Goal: Obtain resource: Obtain resource

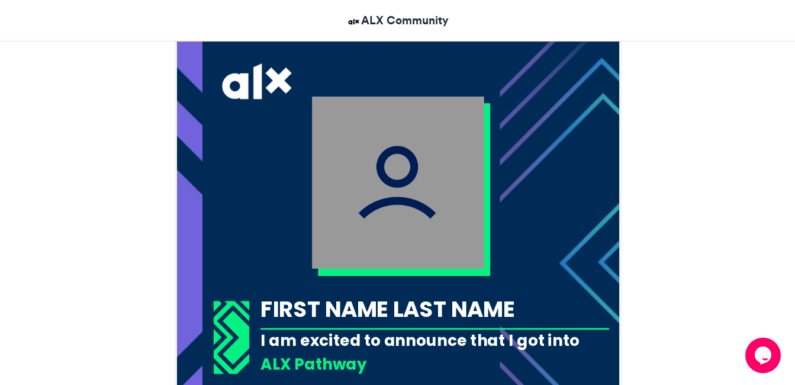
scroll to position [330, 0]
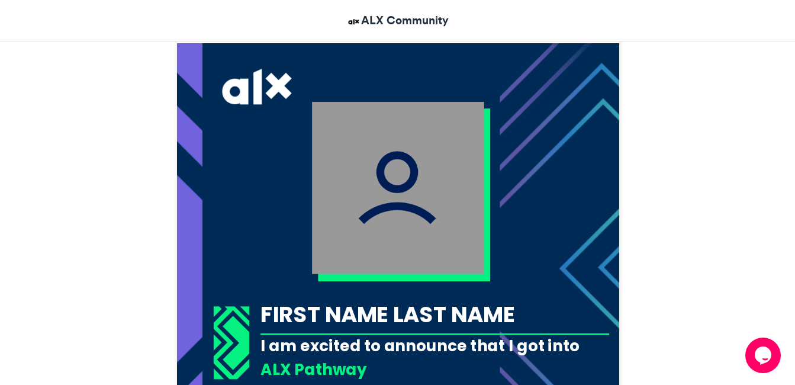
click at [457, 200] on img at bounding box center [398, 188] width 172 height 172
click at [407, 248] on img at bounding box center [398, 188] width 172 height 172
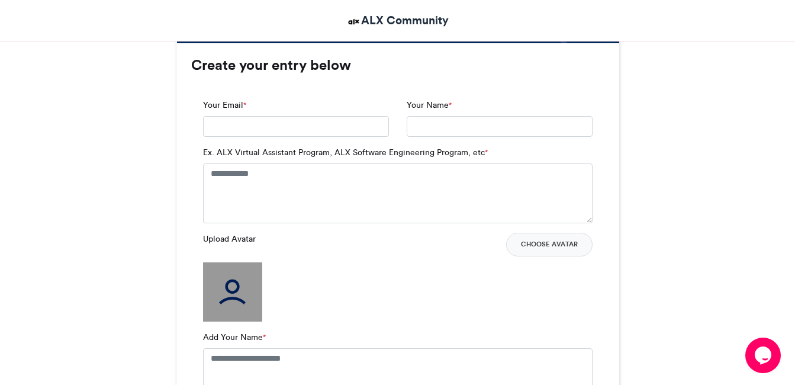
scroll to position [776, 0]
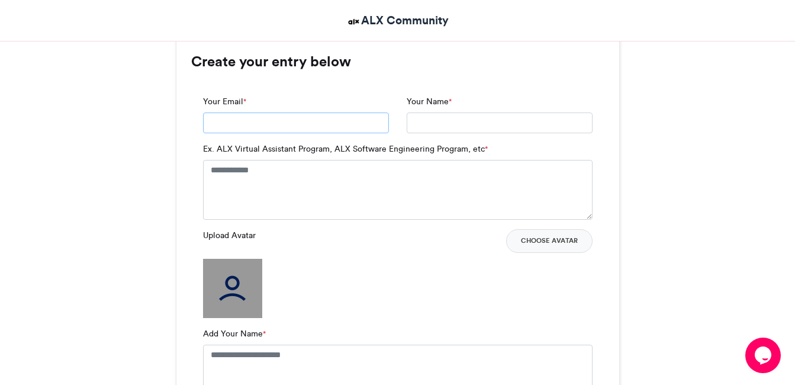
click at [380, 131] on input "Your Email *" at bounding box center [296, 123] width 186 height 21
type input "**********"
click at [437, 121] on input "Your Name *" at bounding box center [500, 123] width 186 height 21
type input "**********"
click at [341, 187] on textarea "Ex. ALX Virtual Assistant Program, ALX Software Engineering Program, etc *" at bounding box center [398, 189] width 390 height 59
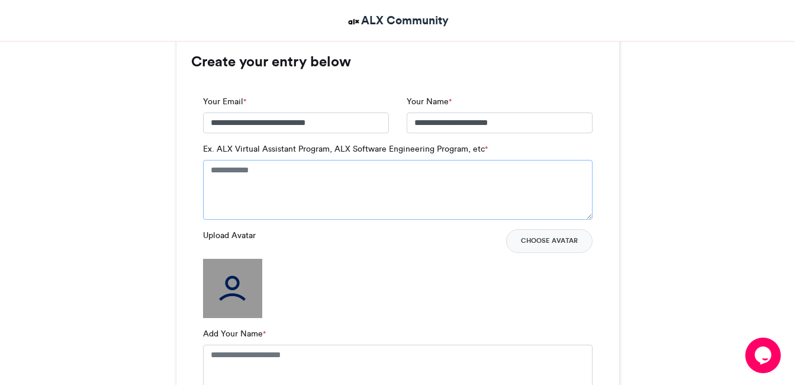
type textarea "*"
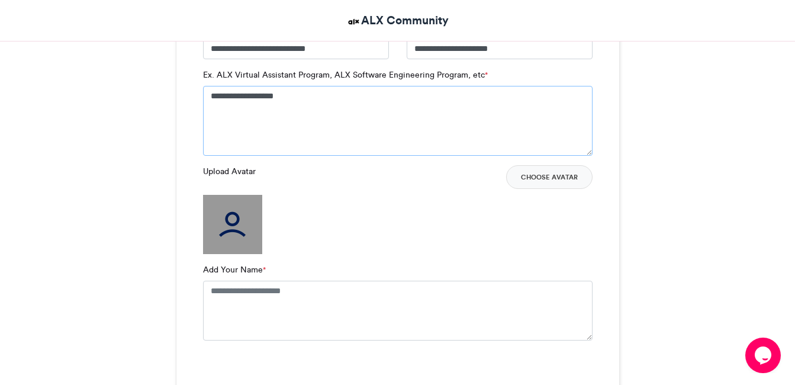
scroll to position [868, 0]
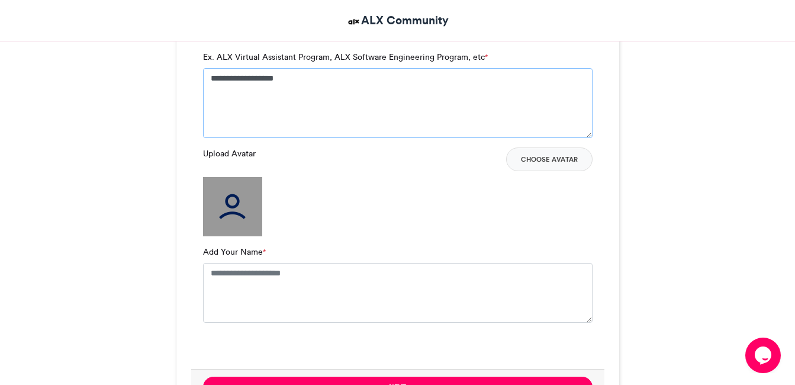
type textarea "**********"
click at [219, 214] on img at bounding box center [232, 206] width 59 height 59
click at [560, 166] on button "Choose Avatar" at bounding box center [549, 159] width 86 height 24
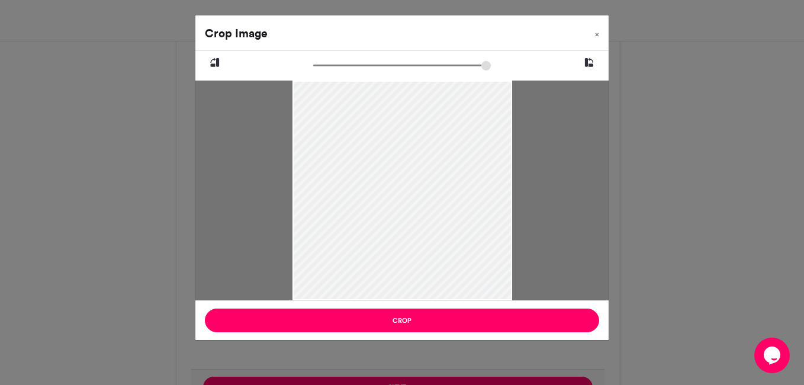
click at [584, 69] on icon at bounding box center [589, 62] width 11 height 15
click at [589, 66] on icon at bounding box center [589, 62] width 11 height 15
click at [588, 69] on icon at bounding box center [589, 62] width 11 height 15
click at [587, 69] on icon at bounding box center [589, 62] width 11 height 15
click at [545, 320] on button "Crop" at bounding box center [402, 321] width 394 height 24
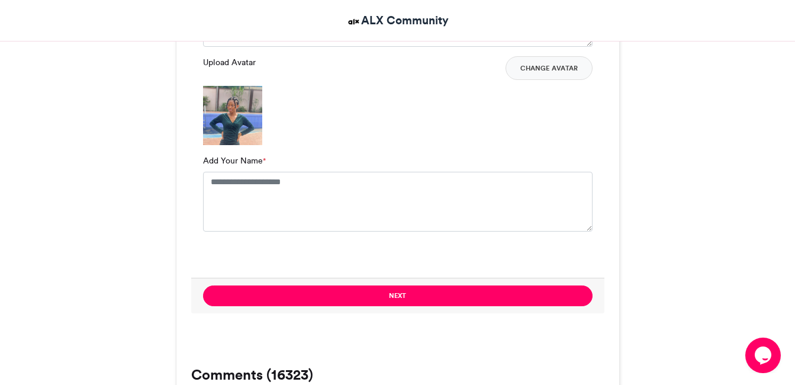
scroll to position [962, 0]
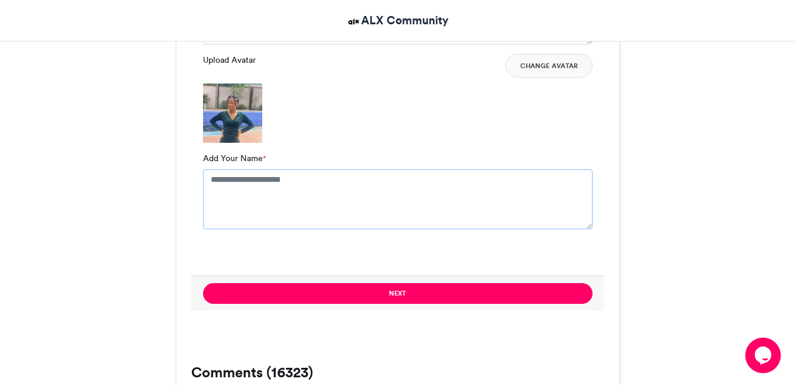
click at [278, 185] on textarea "Add Your Name *" at bounding box center [398, 198] width 390 height 59
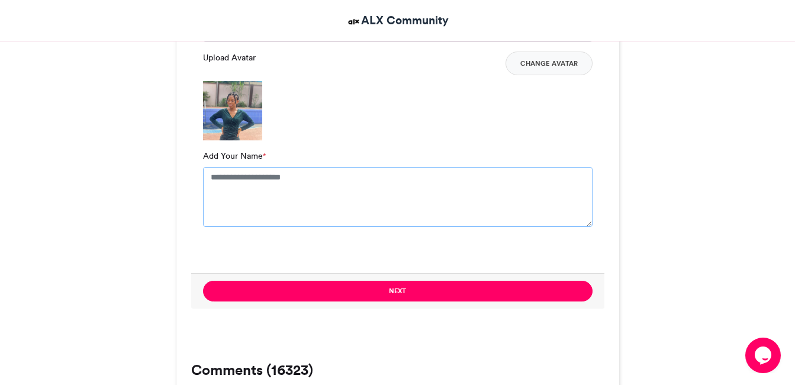
scroll to position [963, 0]
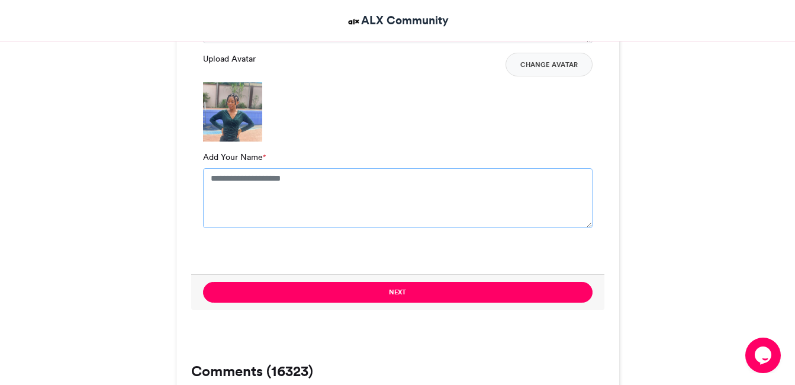
click at [307, 185] on textarea "Add Your Name *" at bounding box center [398, 197] width 390 height 59
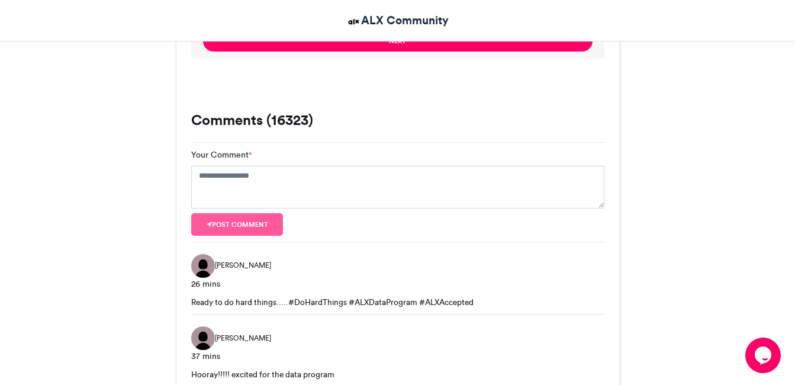
scroll to position [1225, 0]
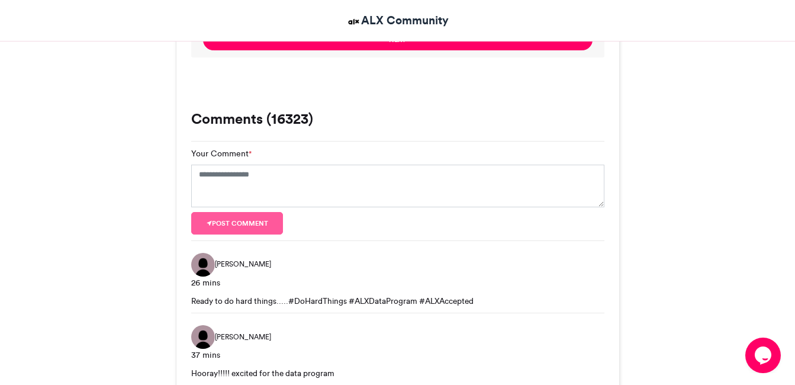
type textarea "**********"
click at [292, 178] on textarea "Your Comment *" at bounding box center [397, 186] width 413 height 43
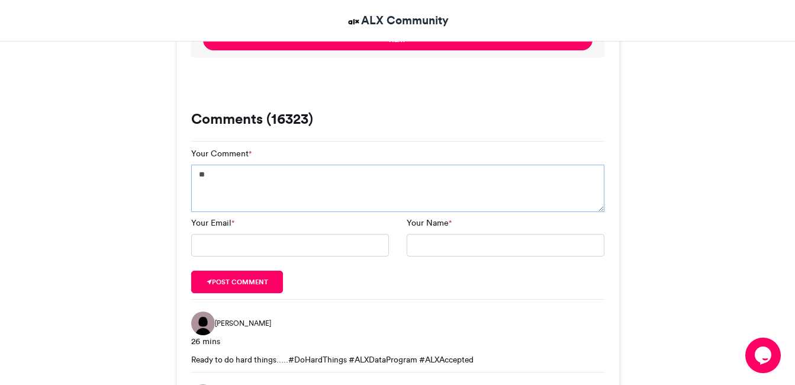
type textarea "*"
type textarea "**********"
click at [327, 242] on input "Your Email *" at bounding box center [290, 245] width 198 height 23
type input "**********"
click at [465, 249] on input "Your Name *" at bounding box center [506, 245] width 198 height 23
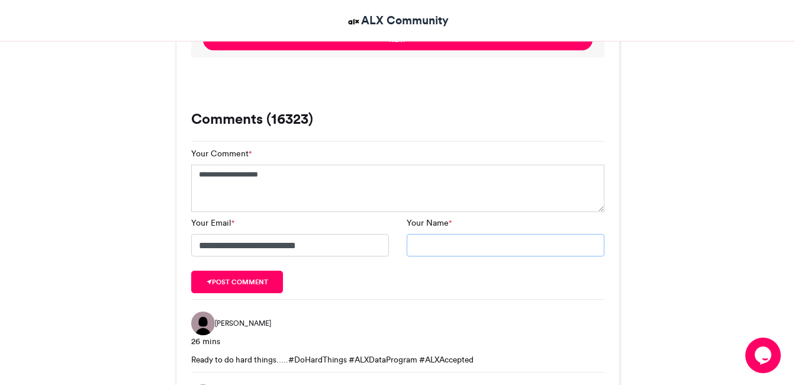
type input "**********"
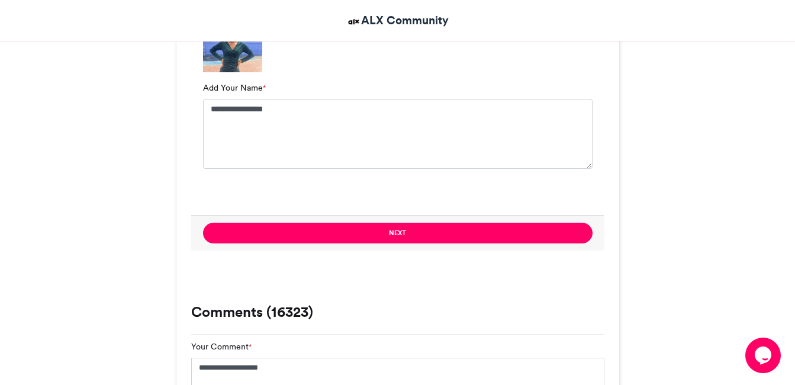
scroll to position [1037, 0]
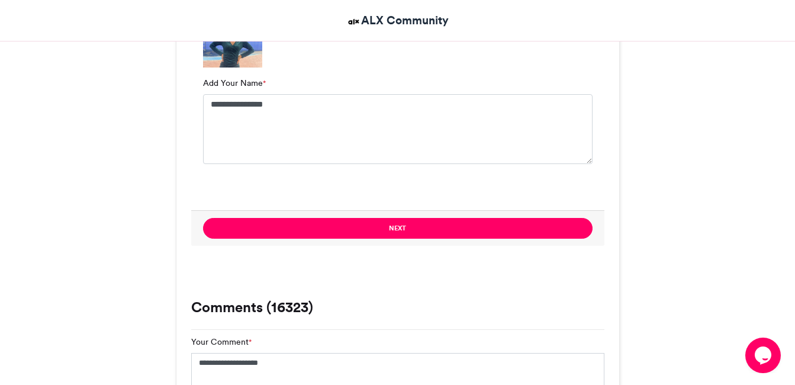
click at [458, 230] on button "Next" at bounding box center [398, 228] width 390 height 21
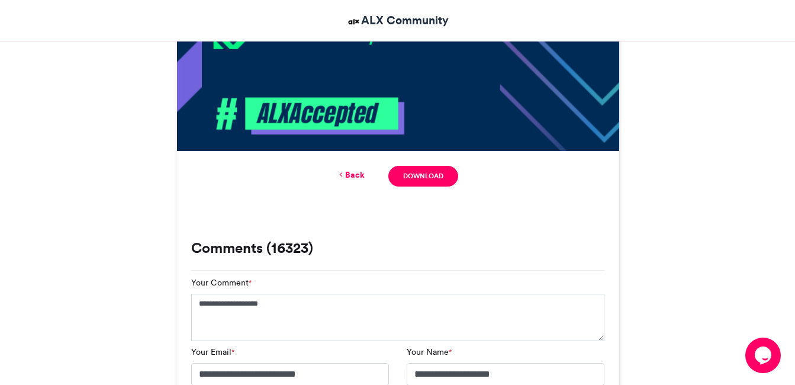
scroll to position [666, 0]
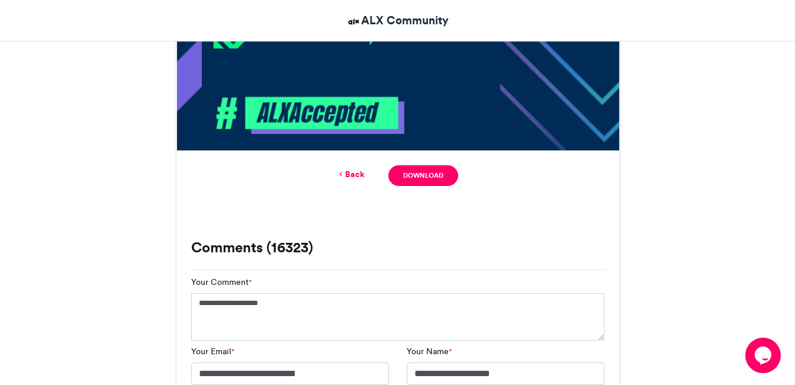
click at [434, 181] on link "Download" at bounding box center [422, 175] width 69 height 21
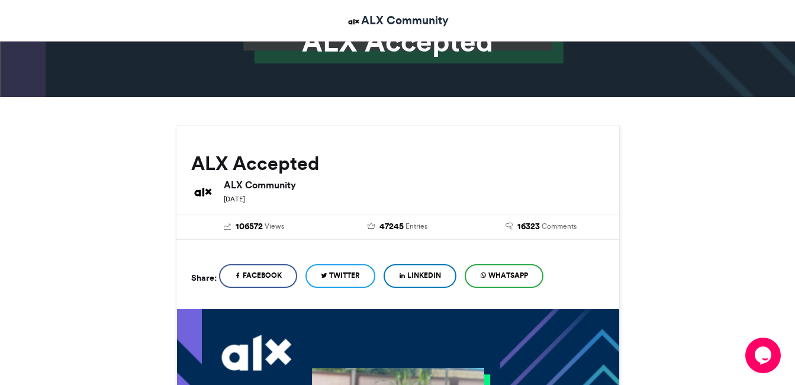
scroll to position [0, 0]
